Goal: Navigation & Orientation: Understand site structure

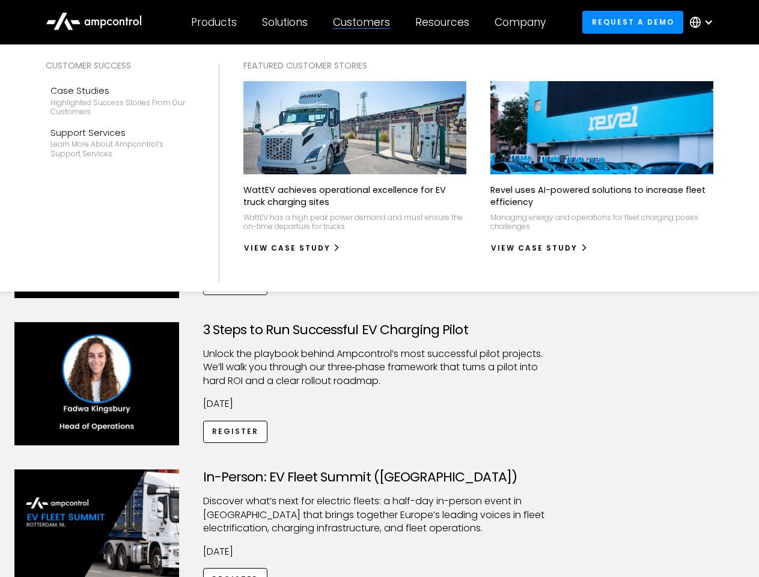
click at [370, 22] on div "Customers" at bounding box center [361, 22] width 57 height 13
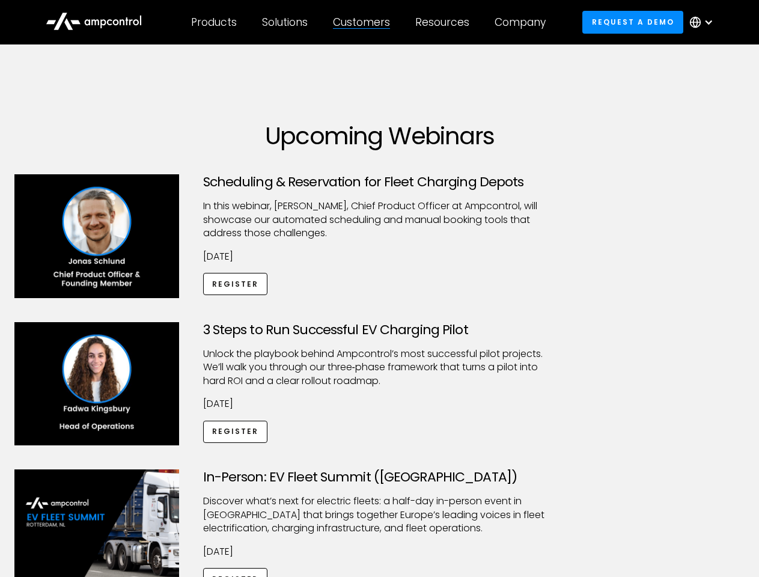
click at [213, 22] on div "Products" at bounding box center [214, 22] width 46 height 13
click at [286, 22] on div "Solutions" at bounding box center [285, 22] width 46 height 13
click at [364, 22] on div "Customers" at bounding box center [361, 22] width 57 height 13
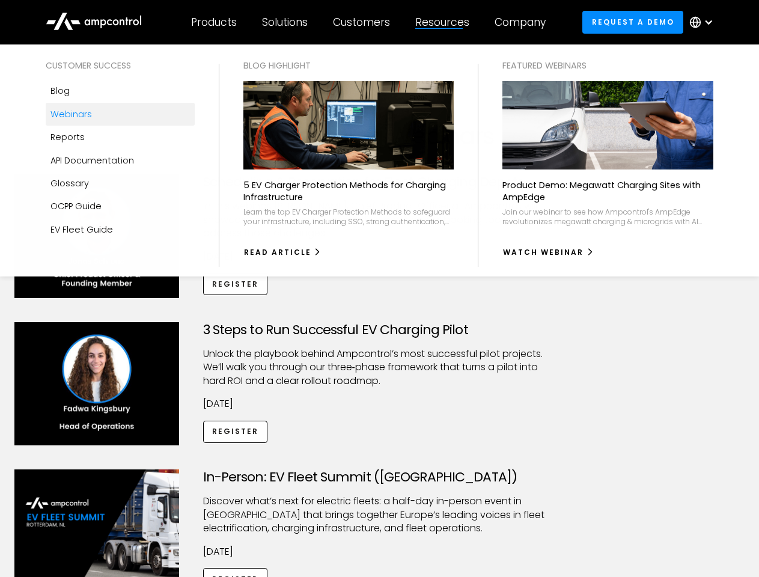
click at [445, 22] on div "Resources" at bounding box center [442, 22] width 54 height 13
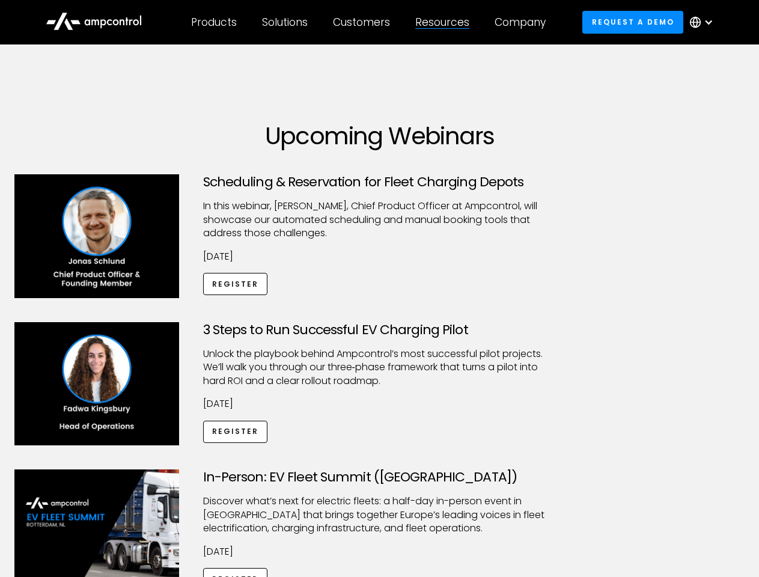
click at [524, 22] on div "Company" at bounding box center [520, 22] width 51 height 13
click at [705, 22] on div at bounding box center [709, 22] width 10 height 10
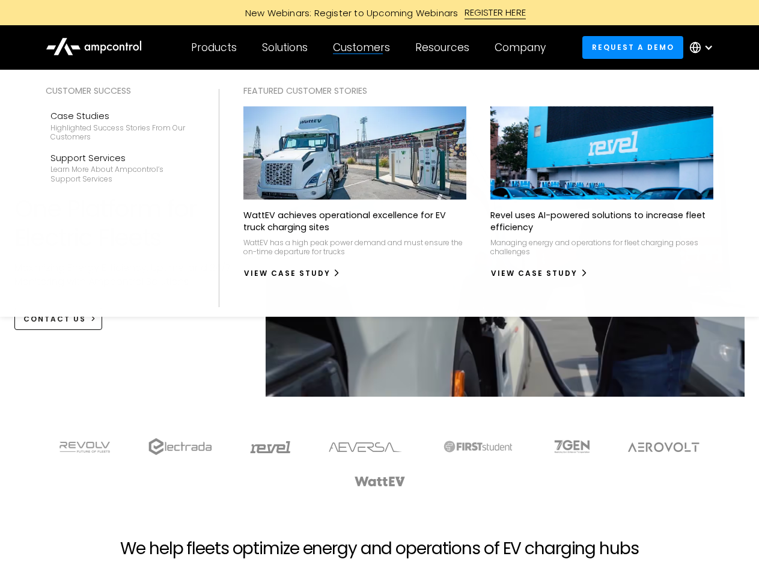
click at [370, 48] on div "Customers" at bounding box center [361, 47] width 57 height 13
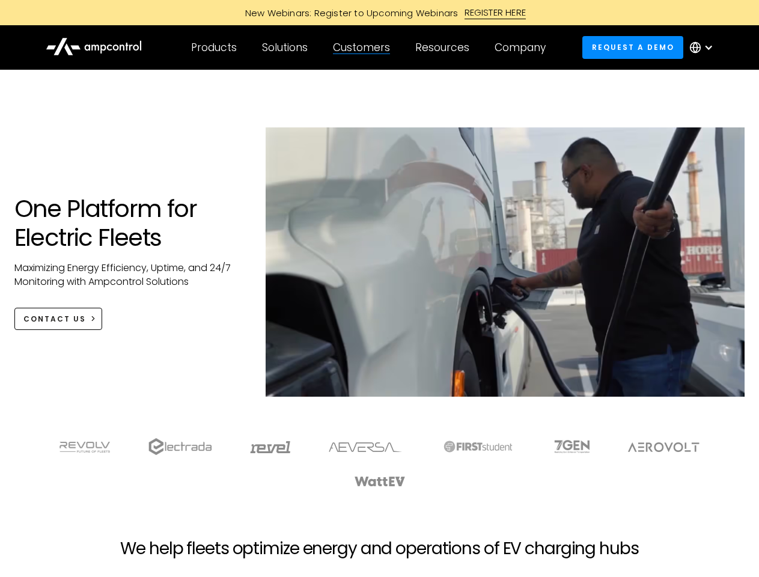
click at [213, 48] on div "Products" at bounding box center [214, 47] width 46 height 13
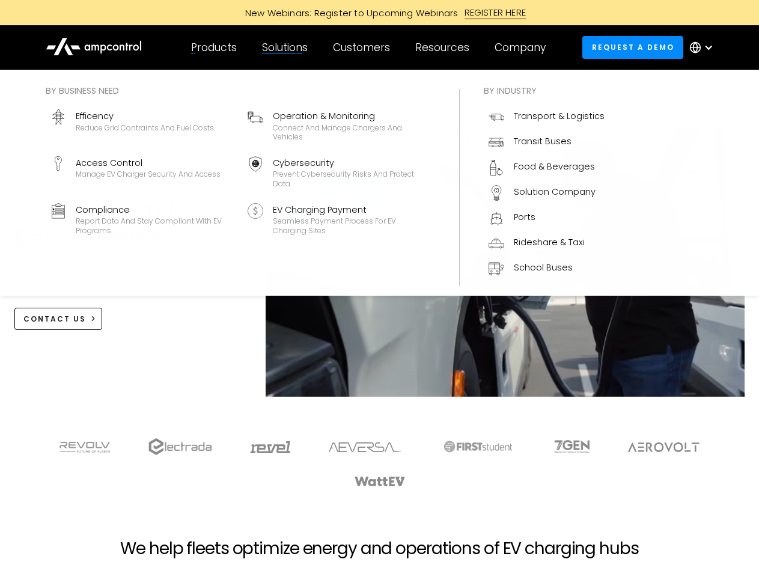
click at [286, 48] on div "Solutions" at bounding box center [285, 47] width 46 height 13
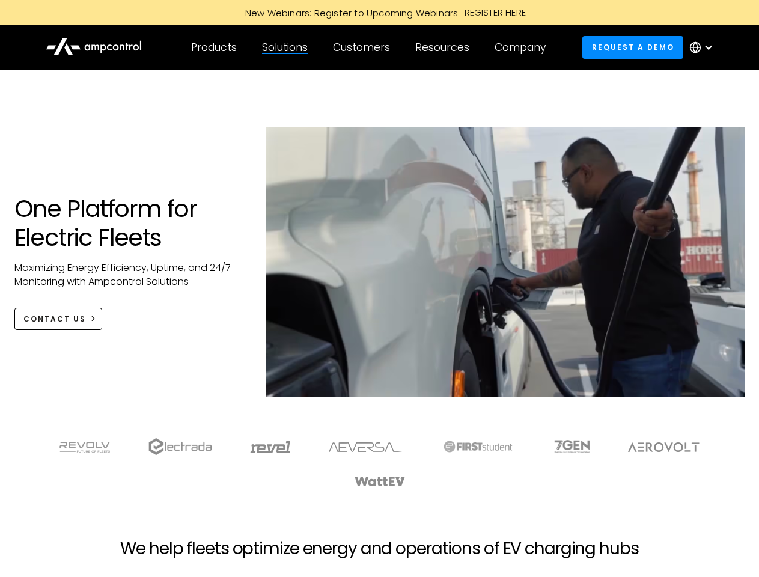
click at [364, 48] on div "Customers" at bounding box center [361, 47] width 57 height 13
click at [445, 48] on div "Resources" at bounding box center [442, 47] width 54 height 13
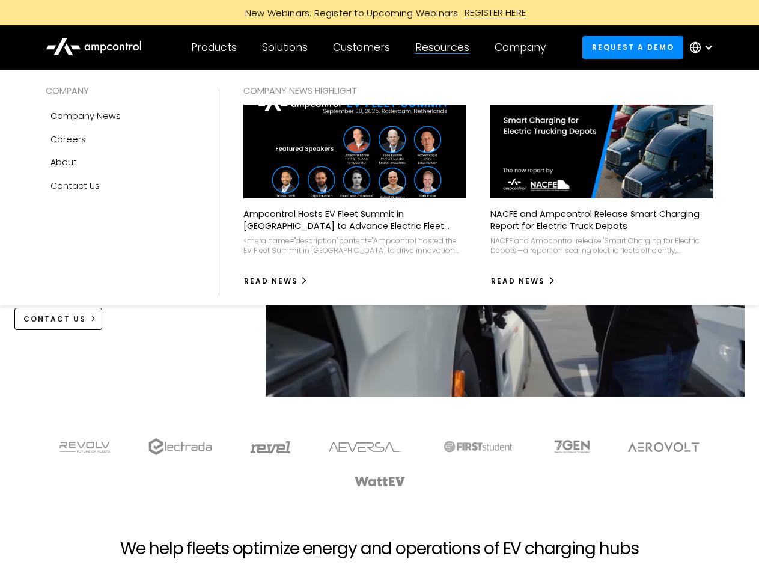
click at [524, 48] on div "Company" at bounding box center [520, 47] width 51 height 13
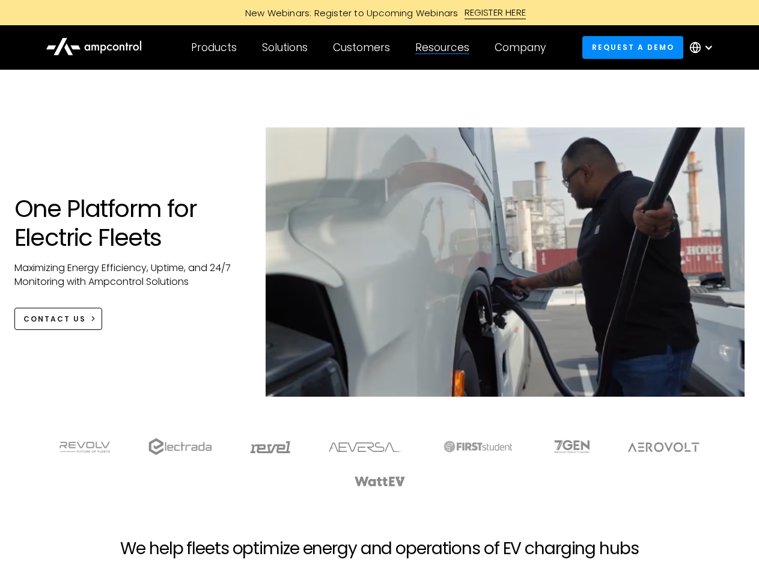
click at [705, 48] on div at bounding box center [709, 48] width 10 height 10
